Goal: Task Accomplishment & Management: Manage account settings

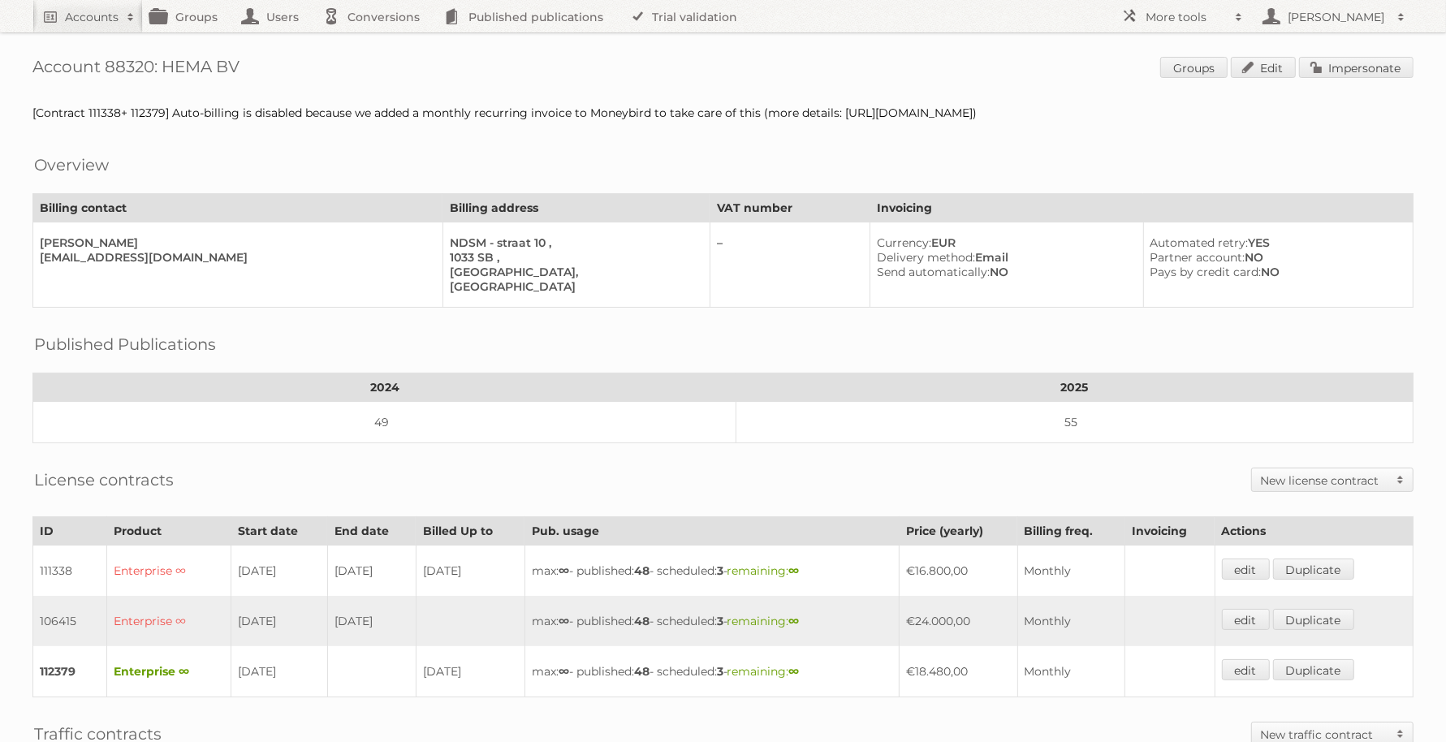
drag, startPoint x: 177, startPoint y: 75, endPoint x: 202, endPoint y: 71, distance: 25.4
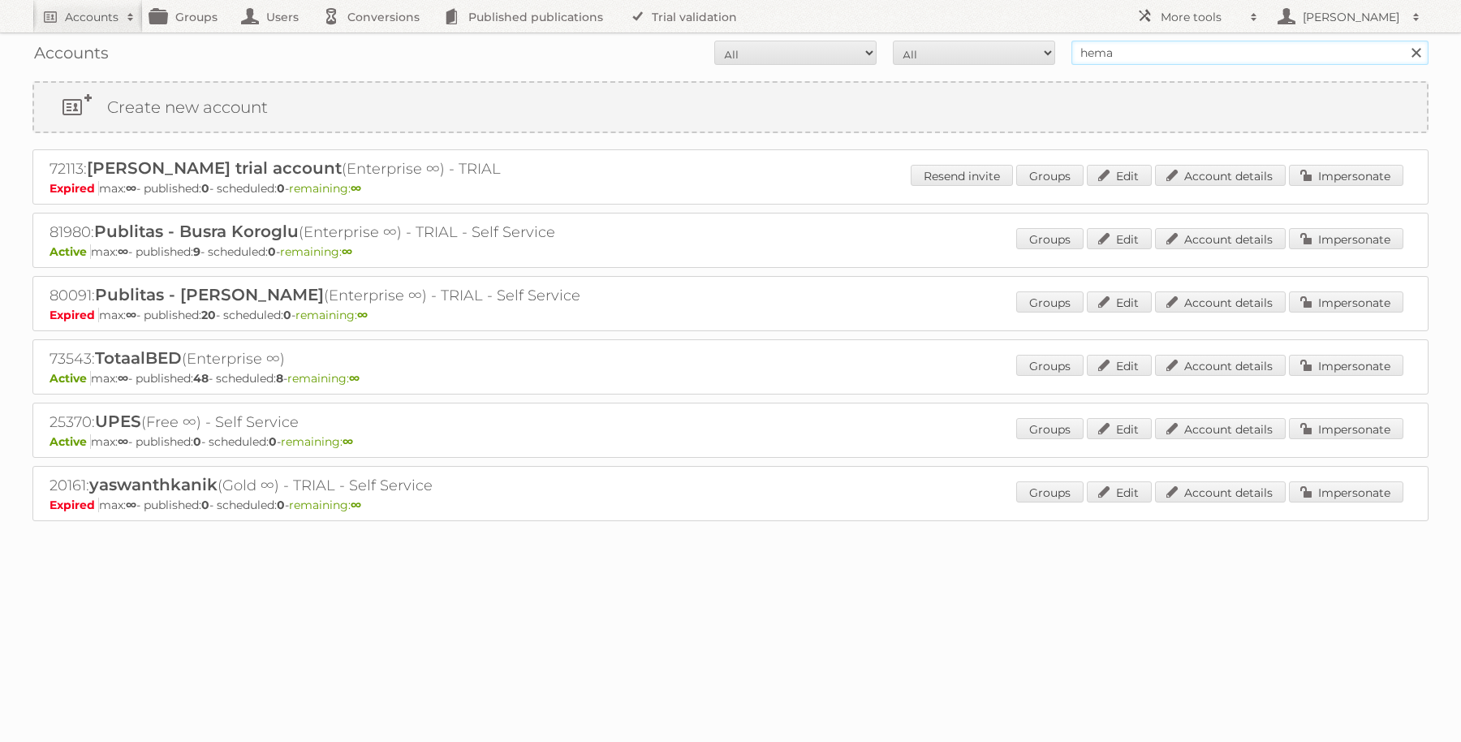
drag, startPoint x: 1111, startPoint y: 49, endPoint x: 893, endPoint y: 42, distance: 217.7
click at [893, 42] on form "All Active Expired Pending All Paid Trials Self service hema Search" at bounding box center [730, 53] width 1396 height 24
paste input "fbweb@gemeentehw.nl."
type input "[EMAIL_ADDRESS][DOMAIN_NAME]"
click at [1404, 41] on input "Search" at bounding box center [1416, 53] width 24 height 24
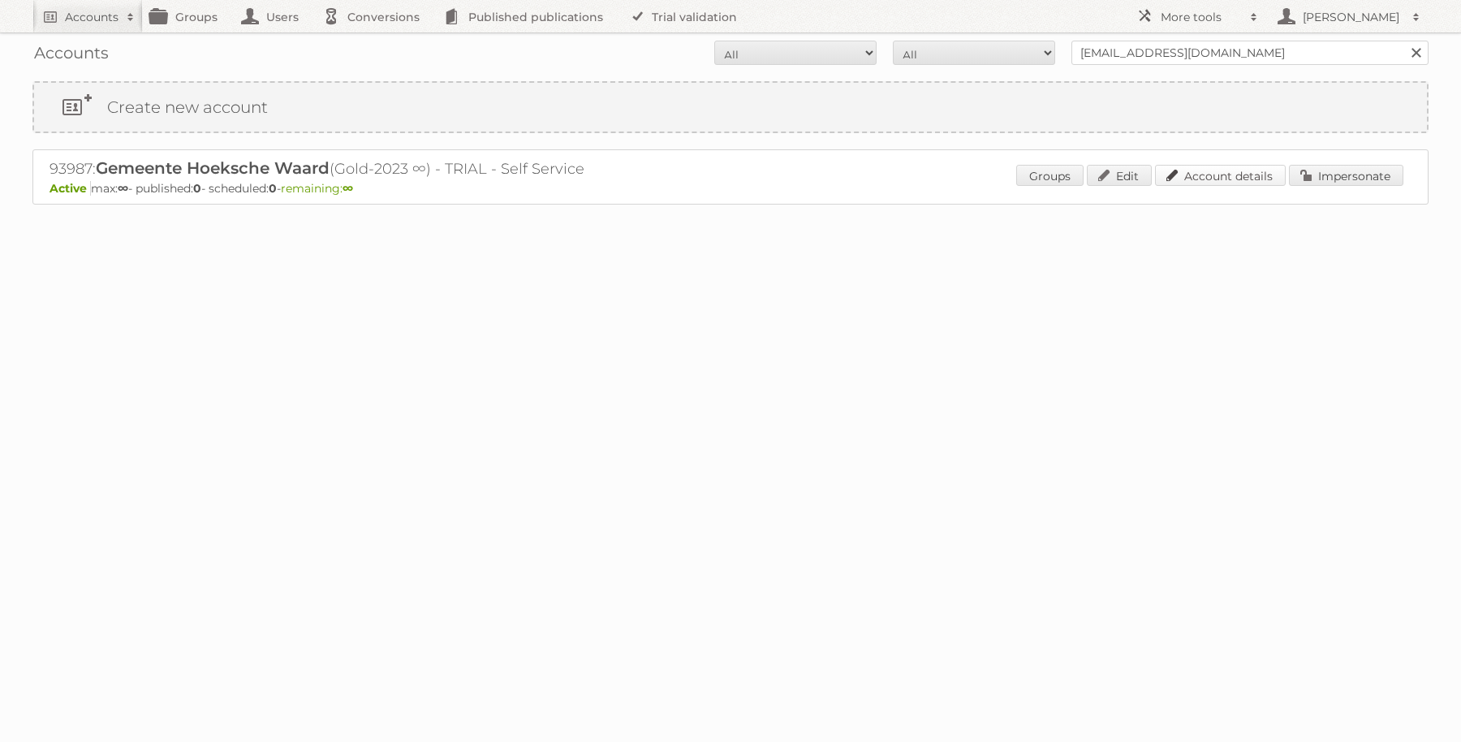
click at [1235, 177] on link "Account details" at bounding box center [1220, 175] width 131 height 21
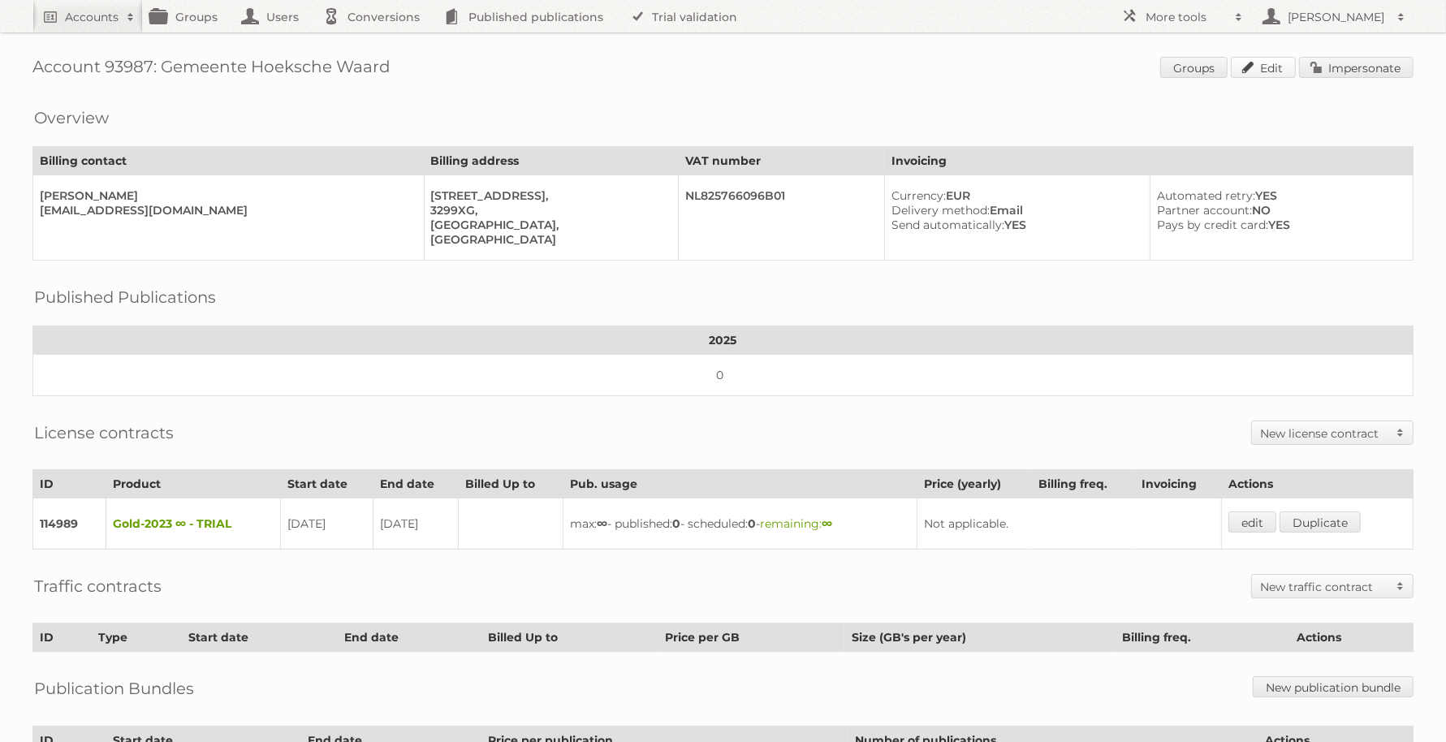
click at [1271, 64] on link "Edit" at bounding box center [1263, 67] width 65 height 21
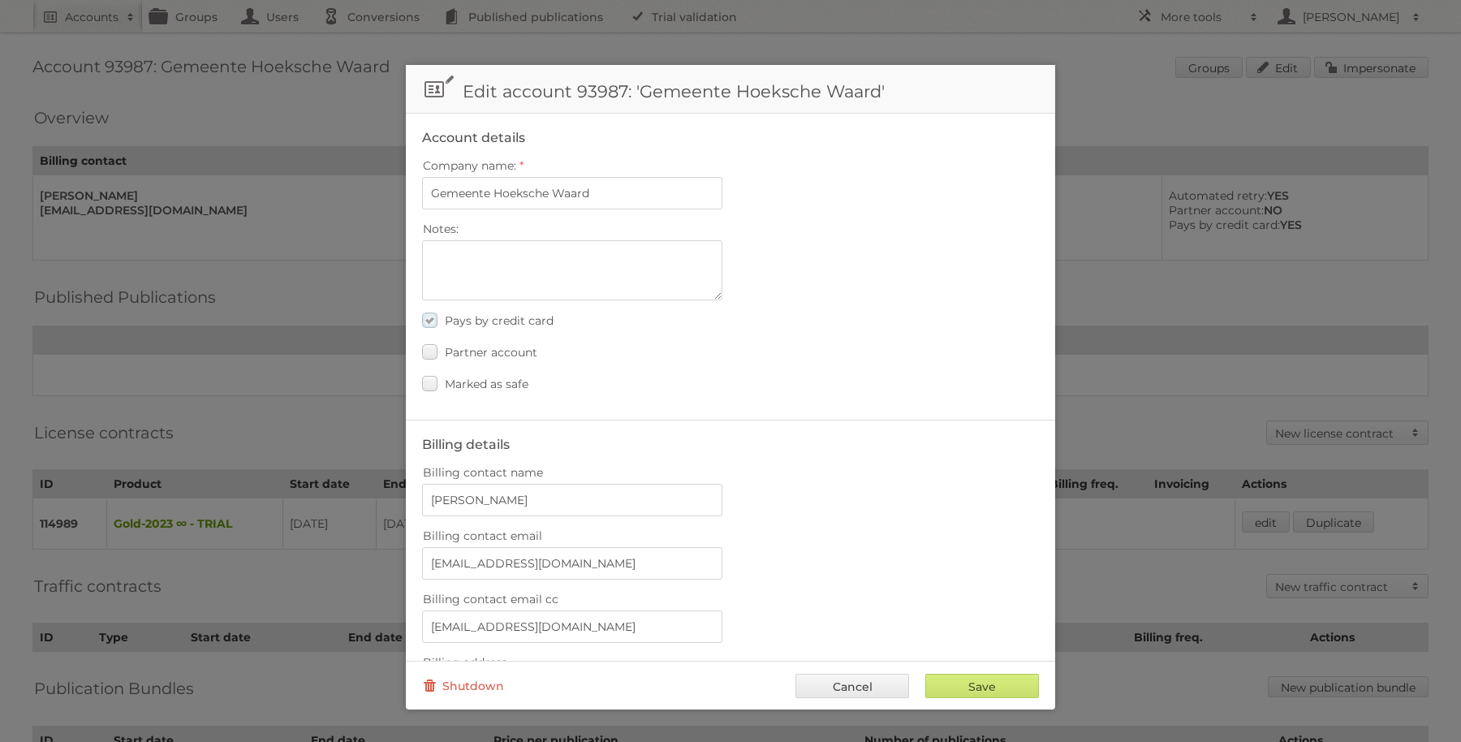
click at [486, 313] on span "Pays by credit card" at bounding box center [499, 320] width 109 height 15
click at [0, 0] on input "Pays by credit card" at bounding box center [0, 0] width 0 height 0
click at [975, 690] on input "Save" at bounding box center [983, 686] width 114 height 24
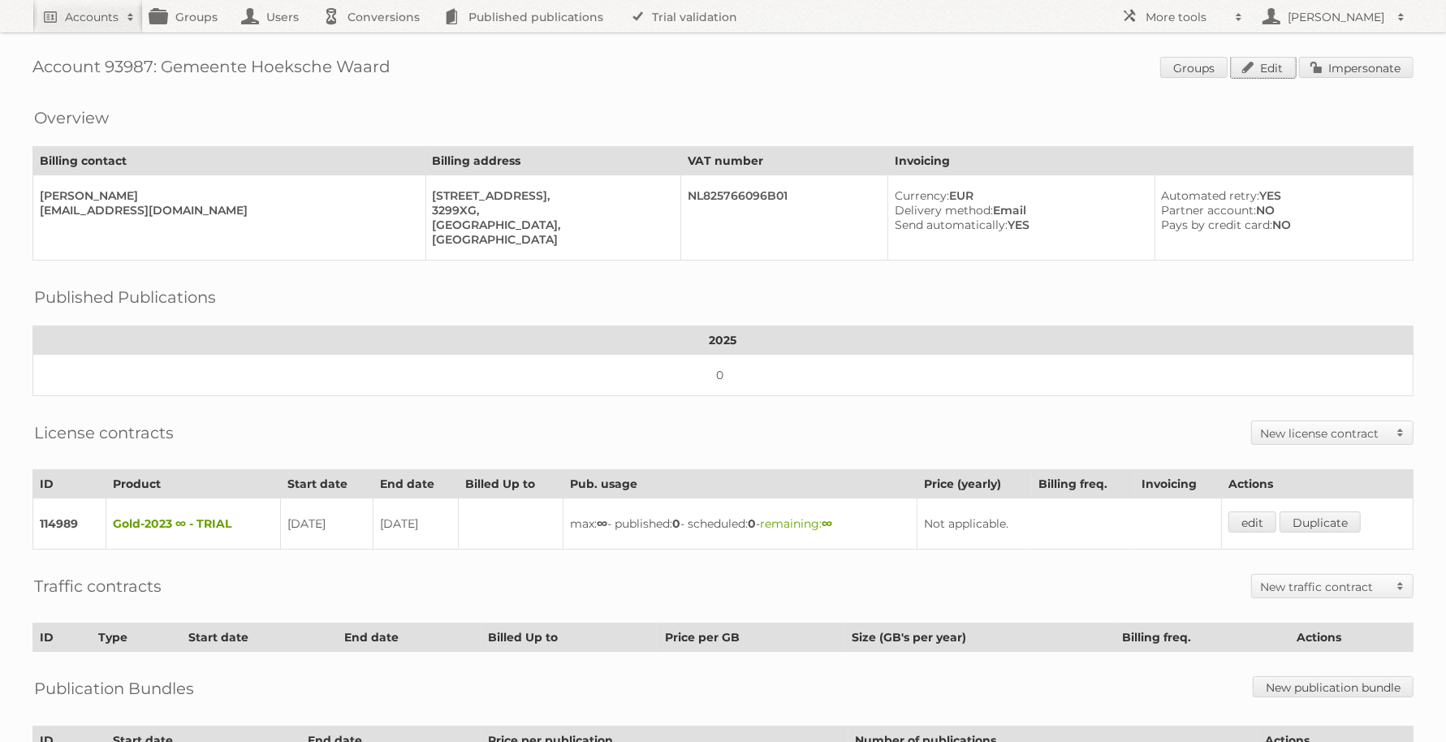
click at [1263, 73] on link "Edit" at bounding box center [1263, 67] width 65 height 21
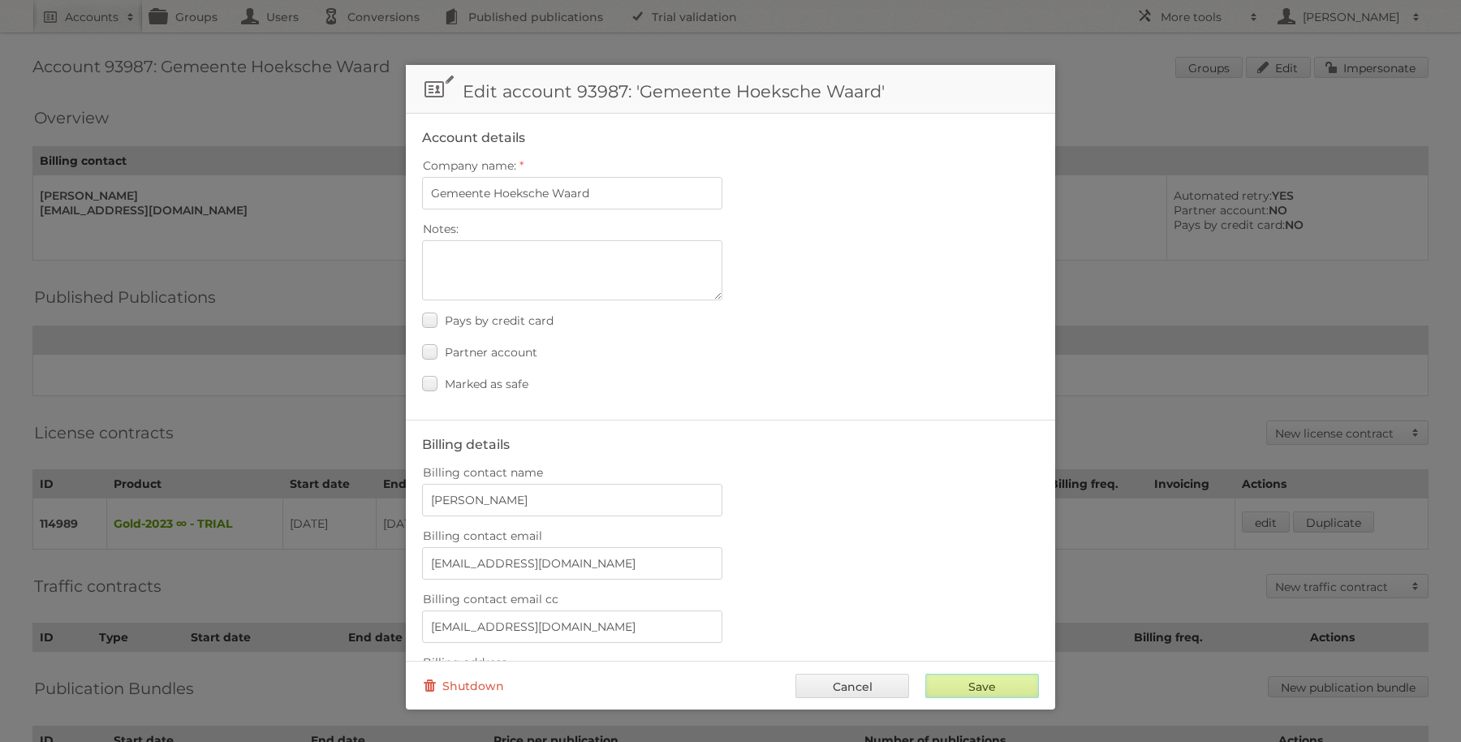
click at [982, 686] on input "Save" at bounding box center [983, 686] width 114 height 24
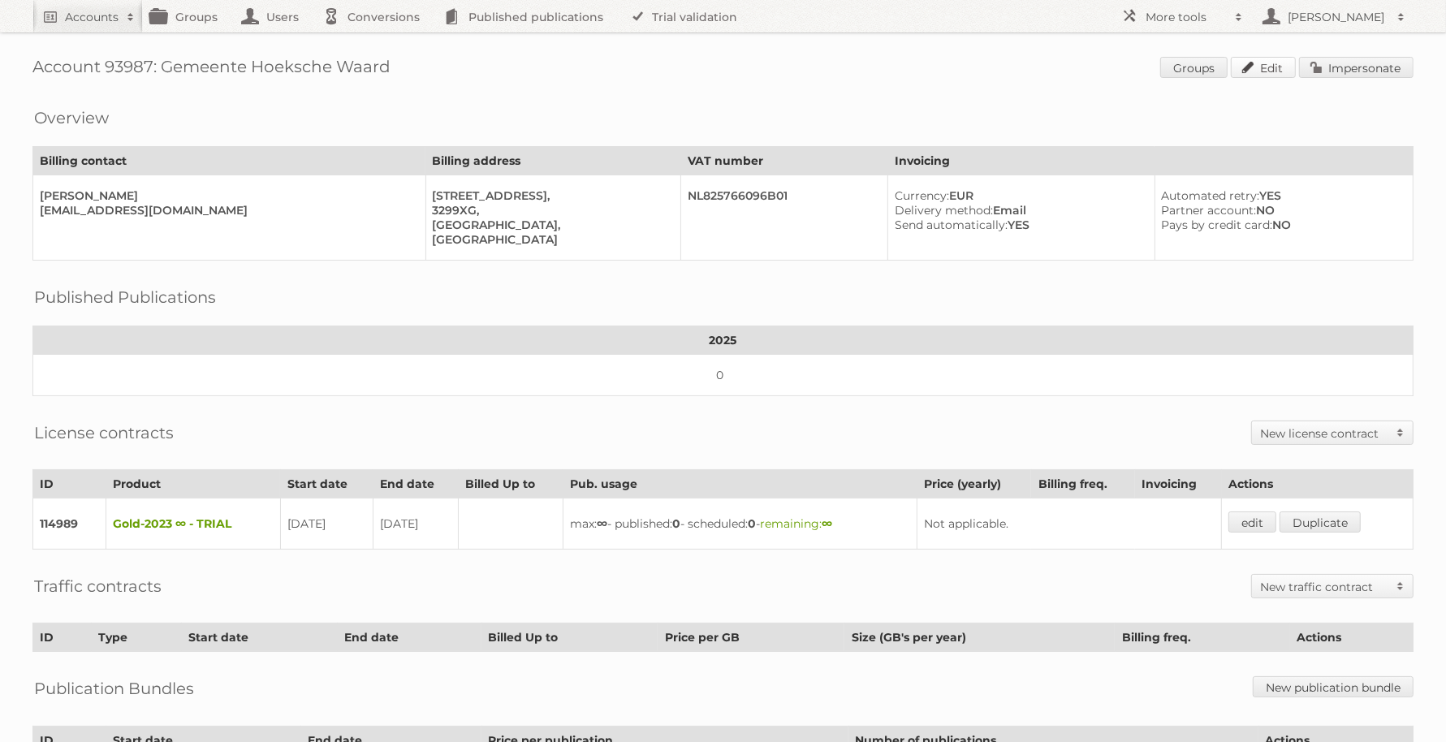
click at [1271, 68] on link "Edit" at bounding box center [1263, 67] width 65 height 21
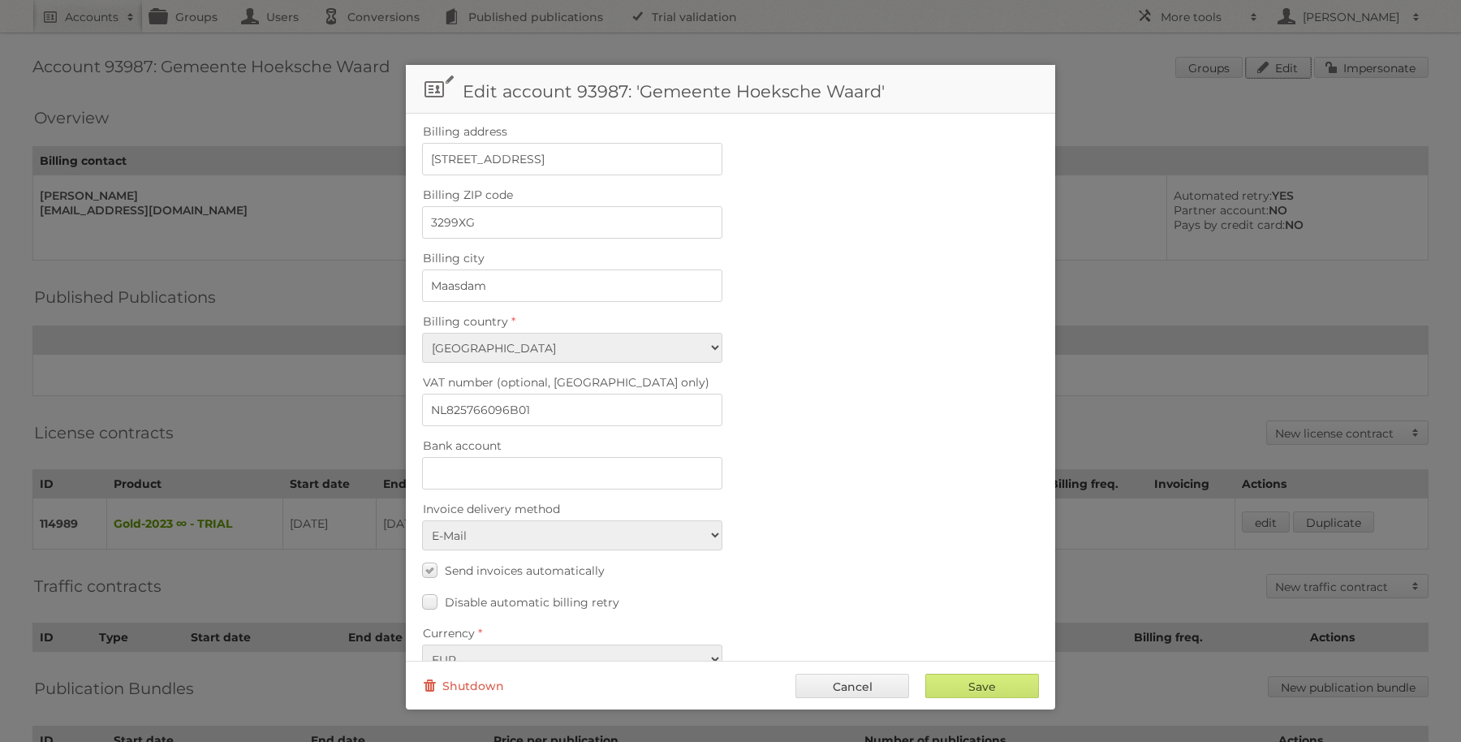
scroll to position [555, 0]
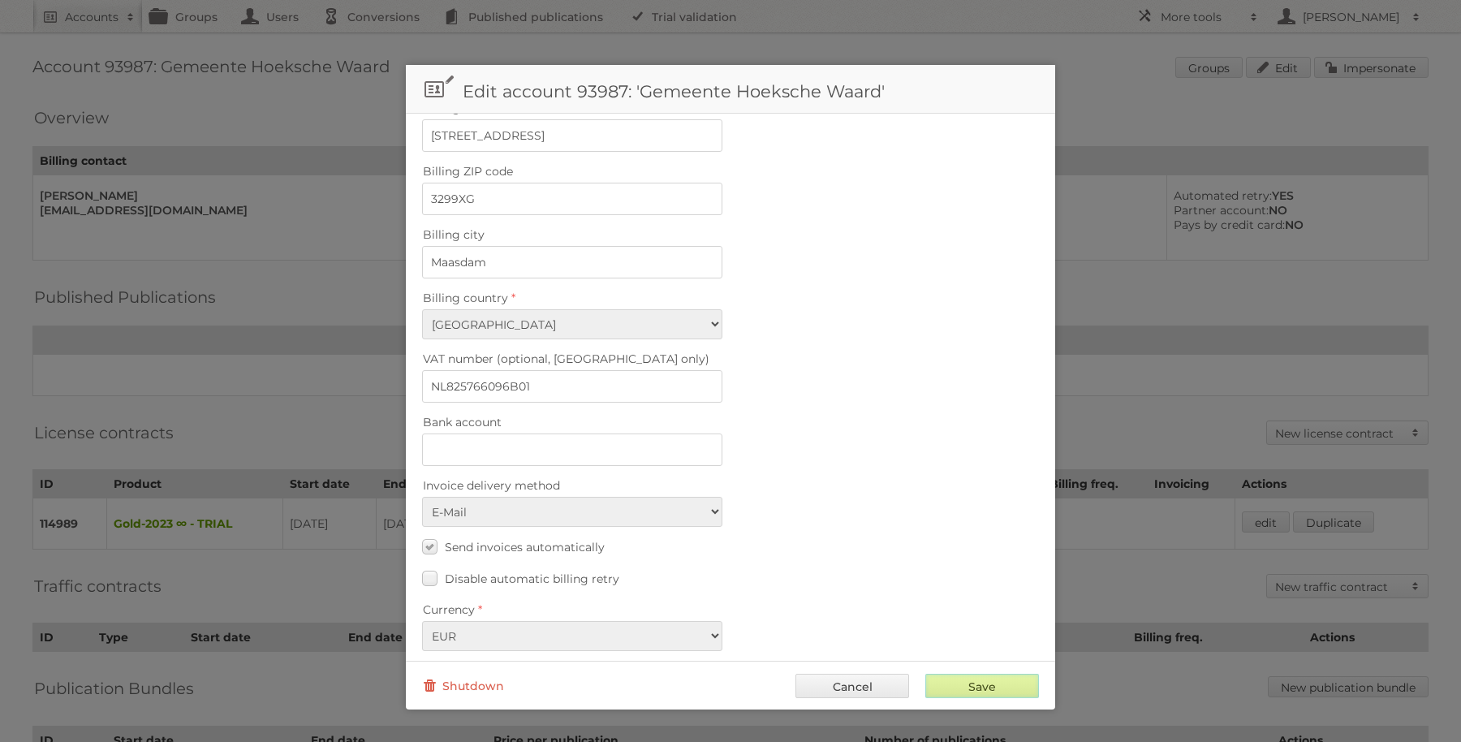
click at [957, 680] on input "Save" at bounding box center [983, 686] width 114 height 24
